Goal: Task Accomplishment & Management: Manage account settings

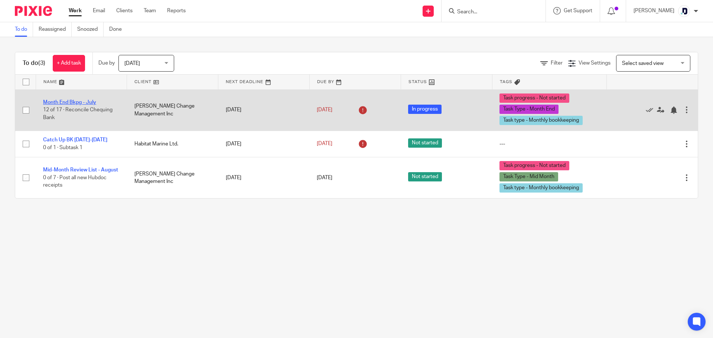
click at [78, 101] on link "Month End Bkpg - July" at bounding box center [69, 102] width 53 height 5
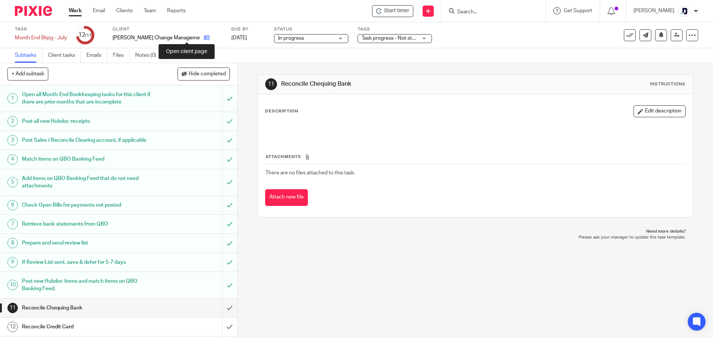
click at [204, 39] on icon at bounding box center [207, 38] width 6 height 6
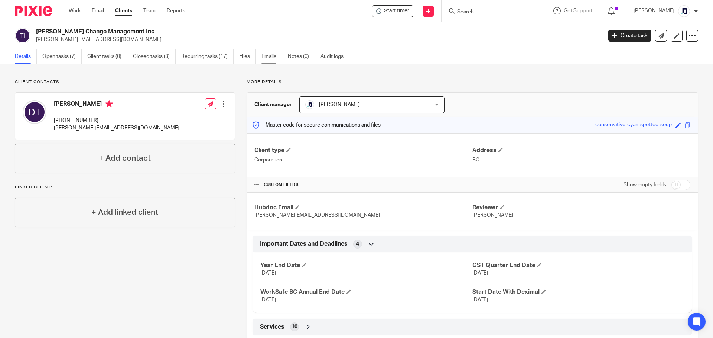
click at [269, 59] on link "Emails" at bounding box center [271, 56] width 21 height 14
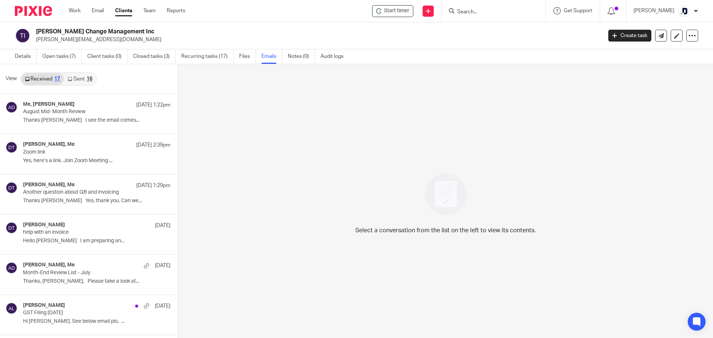
click at [86, 78] on link "Sent 16" at bounding box center [80, 79] width 32 height 12
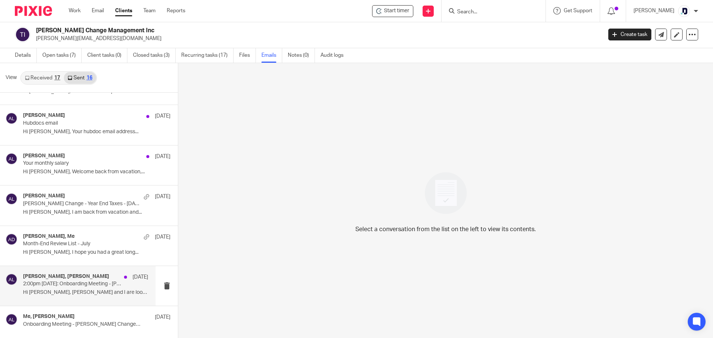
scroll to position [186, 0]
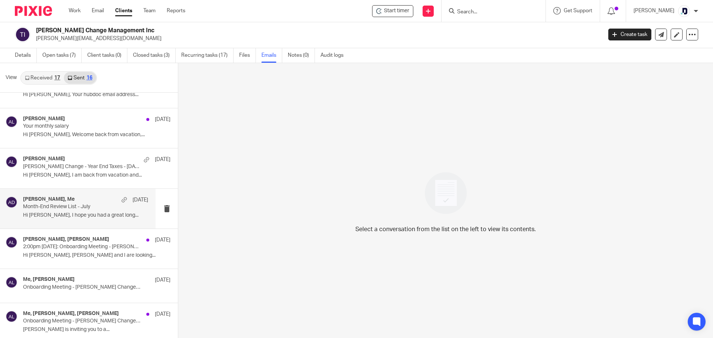
click at [83, 206] on p "Month-End Review List - July" at bounding box center [73, 207] width 100 height 6
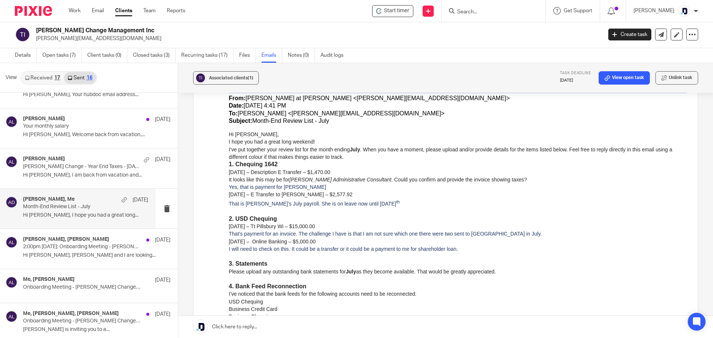
scroll to position [334, 0]
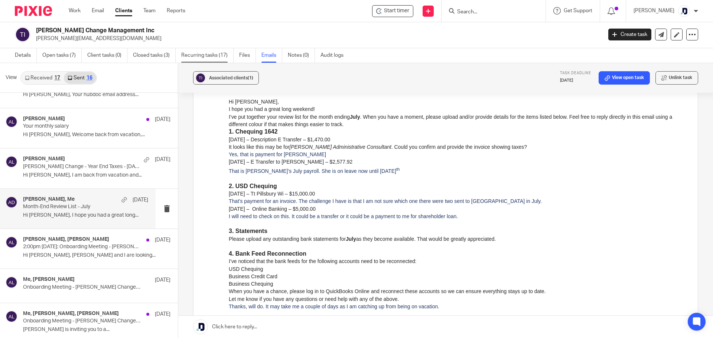
click at [208, 59] on link "Recurring tasks (17)" at bounding box center [207, 55] width 52 height 14
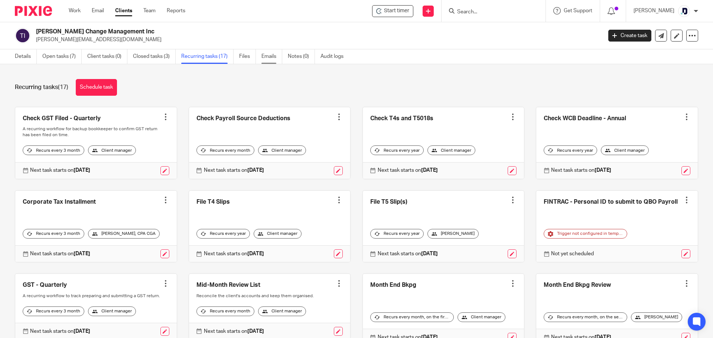
click at [267, 58] on link "Emails" at bounding box center [271, 56] width 21 height 14
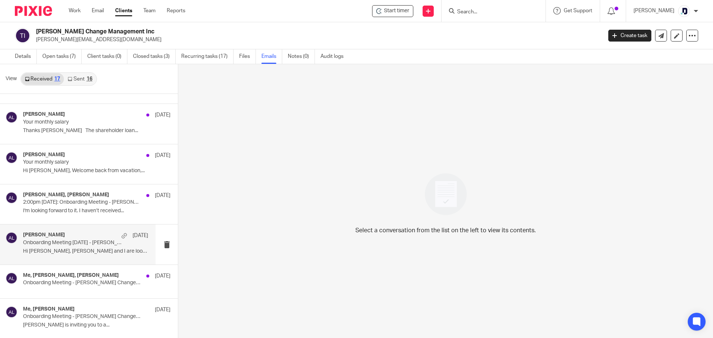
scroll to position [371, 0]
